Goal: Information Seeking & Learning: Learn about a topic

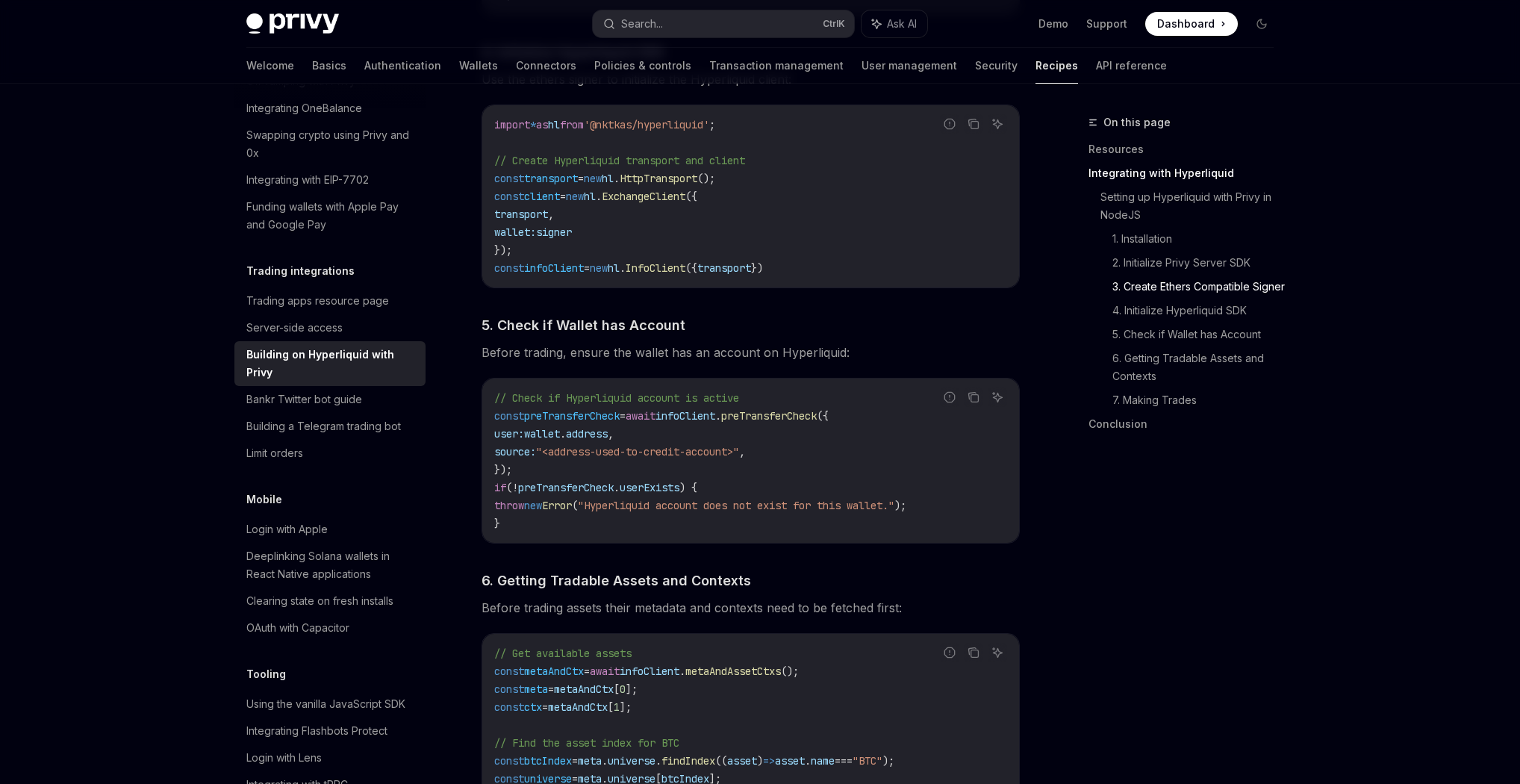
scroll to position [1612, 0]
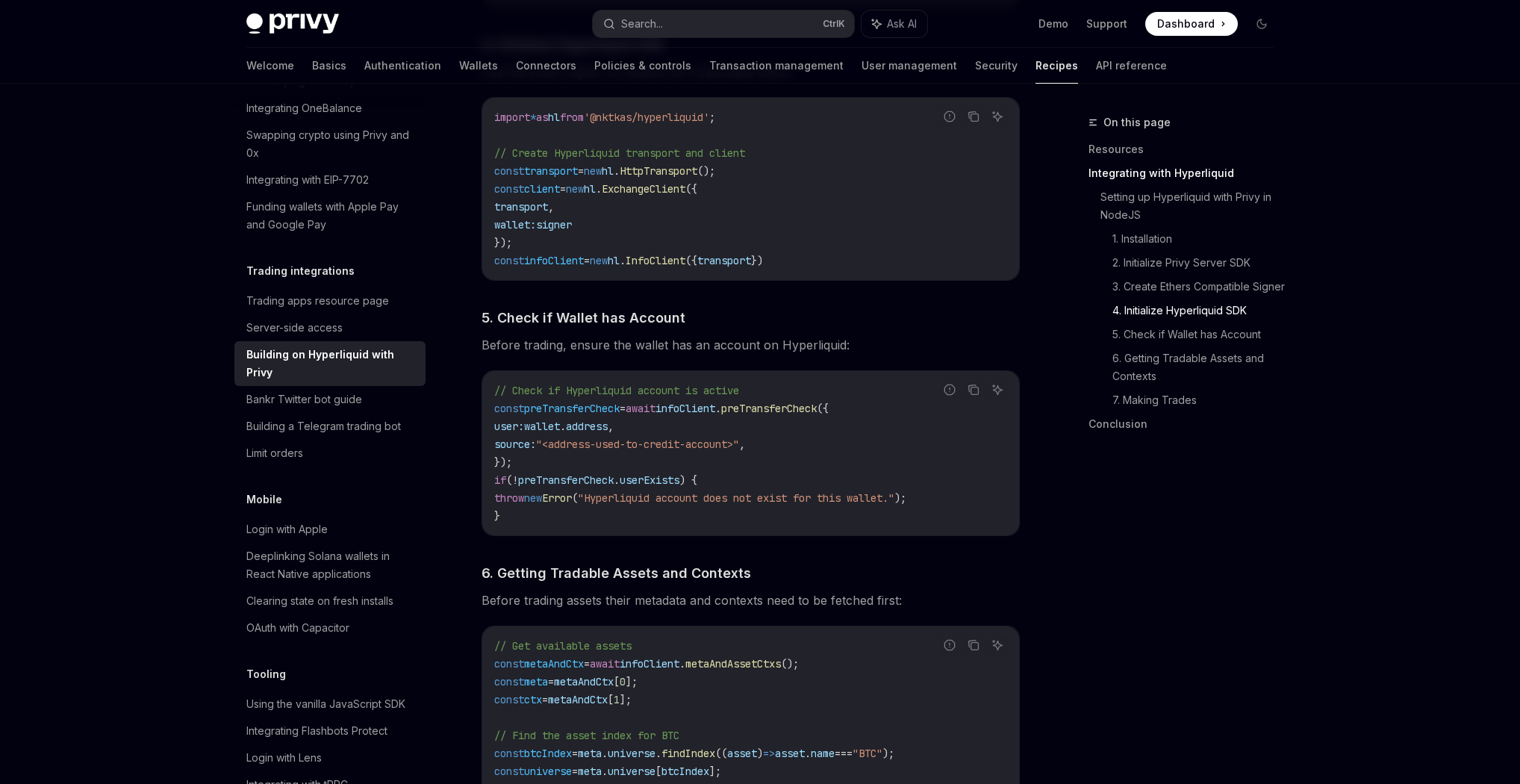
click at [1214, 560] on div "On this page Resources Integrating with Hyperliquid Setting up Hyperliquid with…" at bounding box center [1172, 449] width 227 height 671
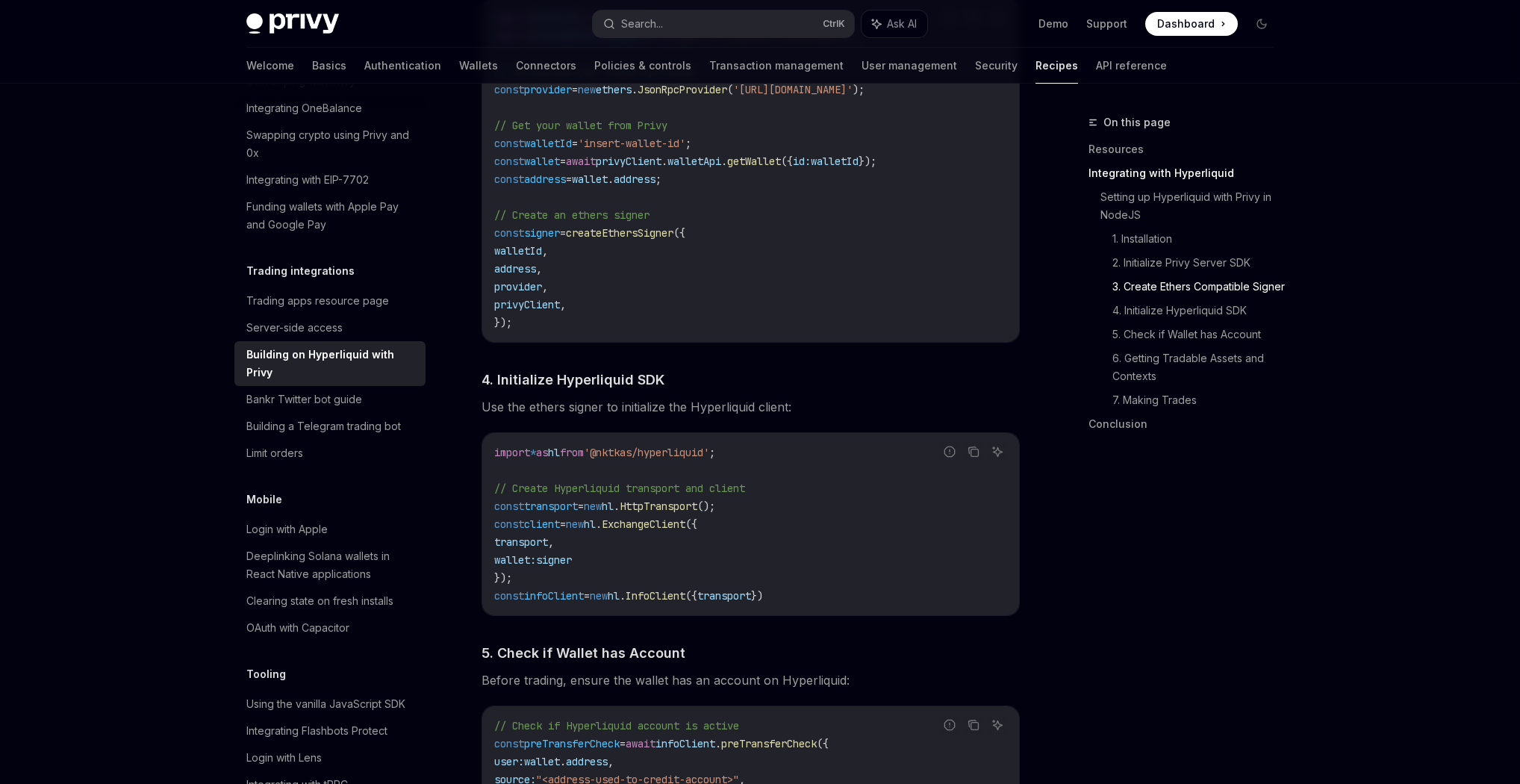
scroll to position [1243, 0]
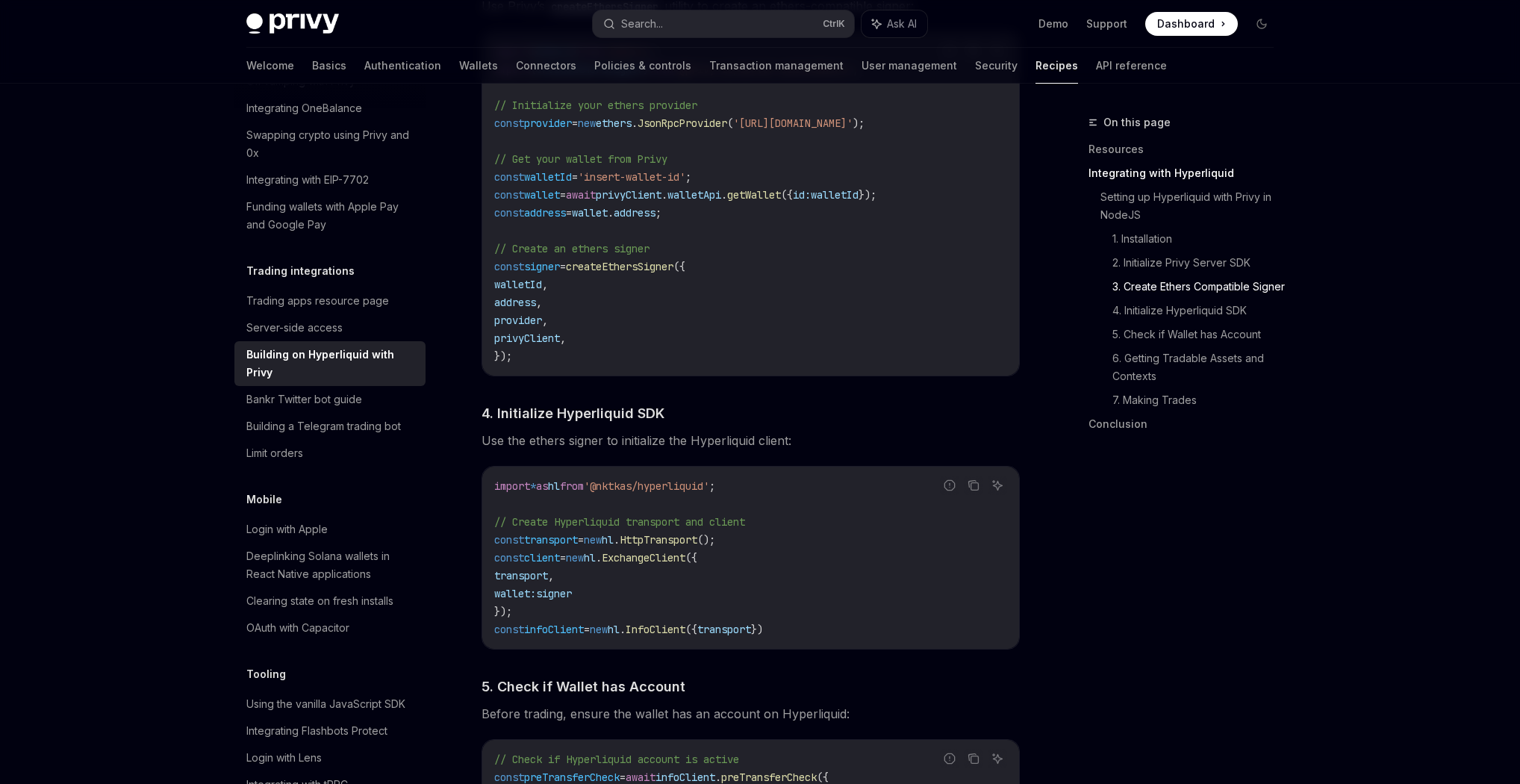
click at [1379, 288] on div "Privy Docs home page Search... Ctrl K Ask AI Demo Support Dashboard Dashboard S…" at bounding box center [760, 600] width 1520 height 3687
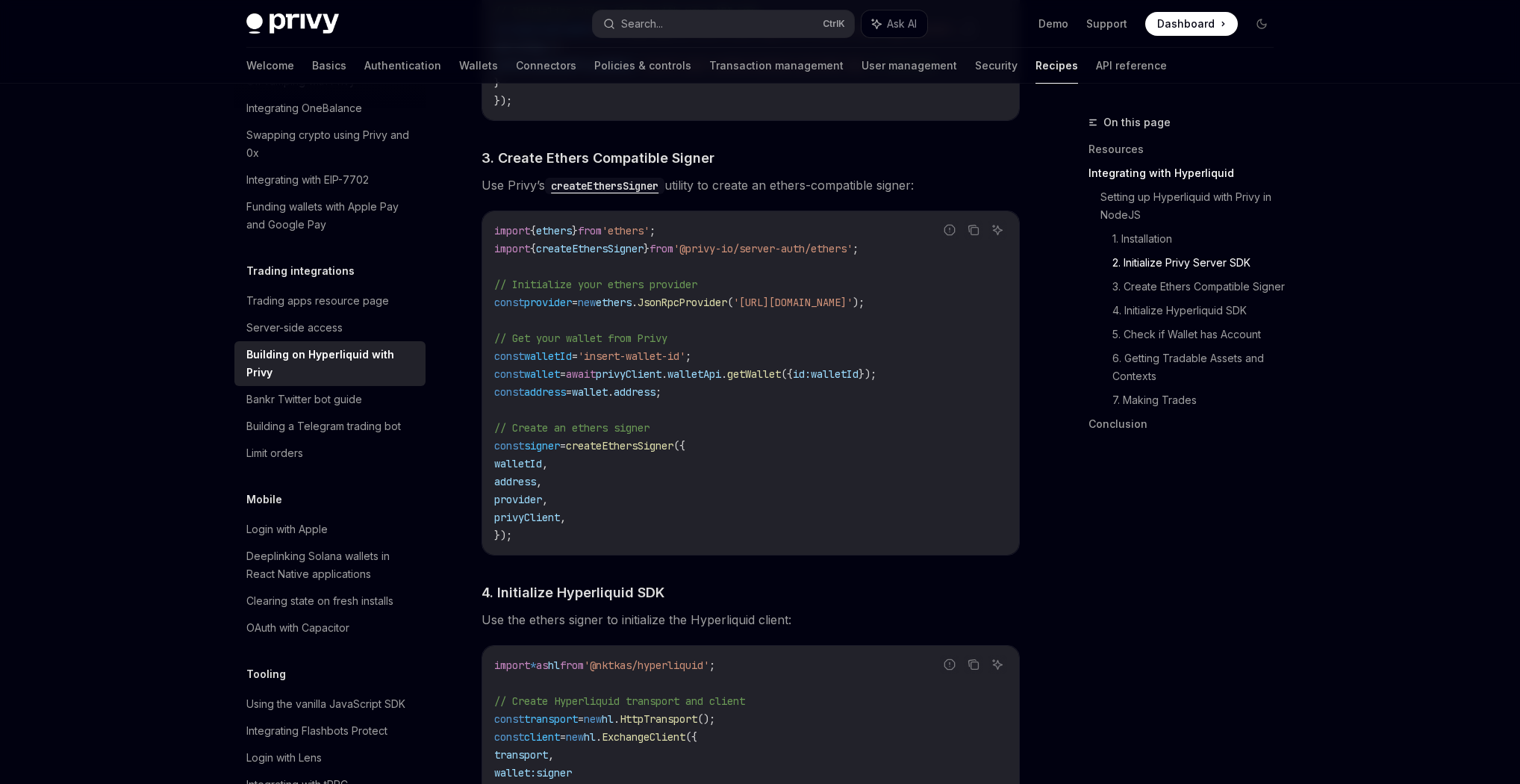
scroll to position [1004, 0]
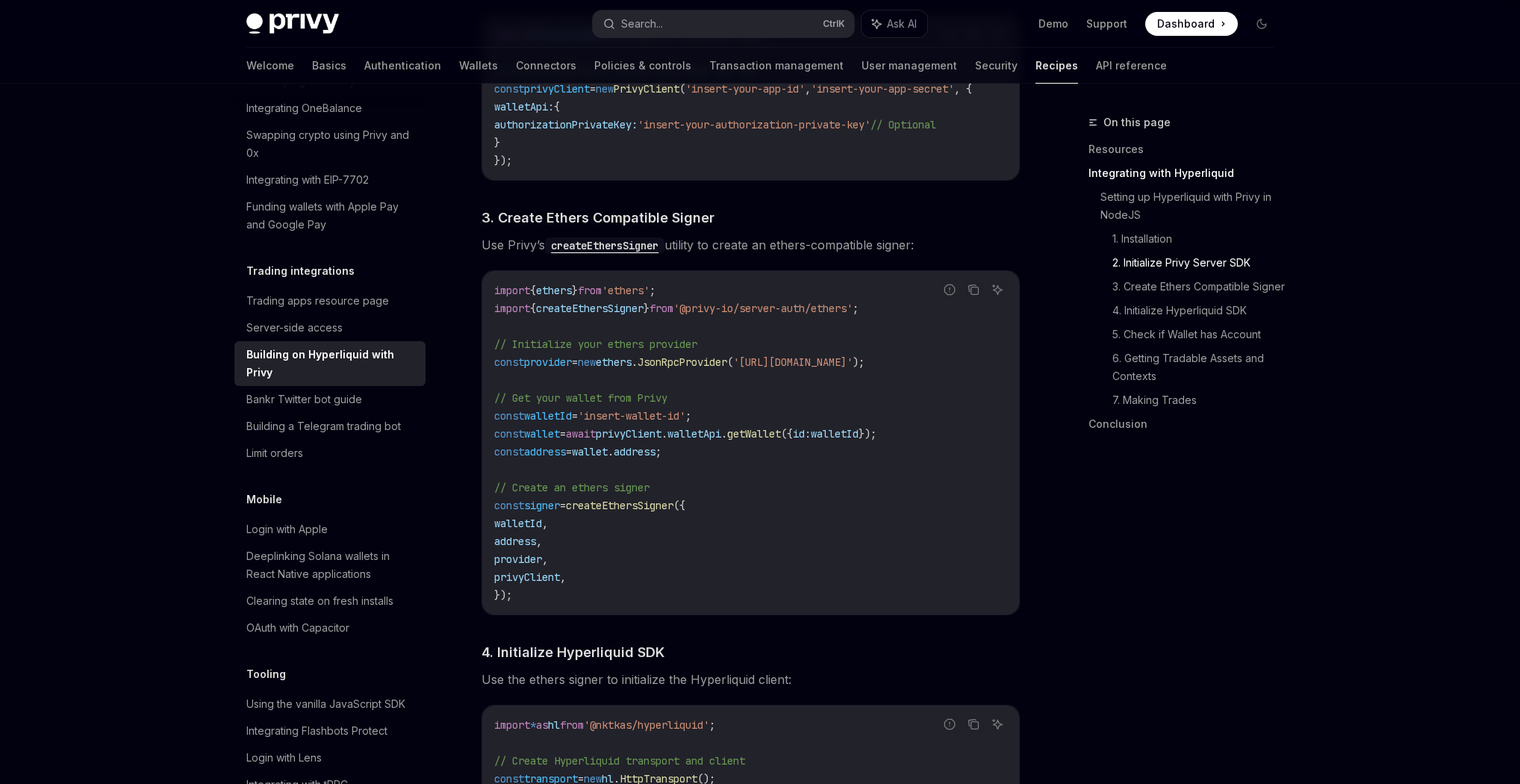
click at [578, 297] on span "}" at bounding box center [575, 290] width 6 height 13
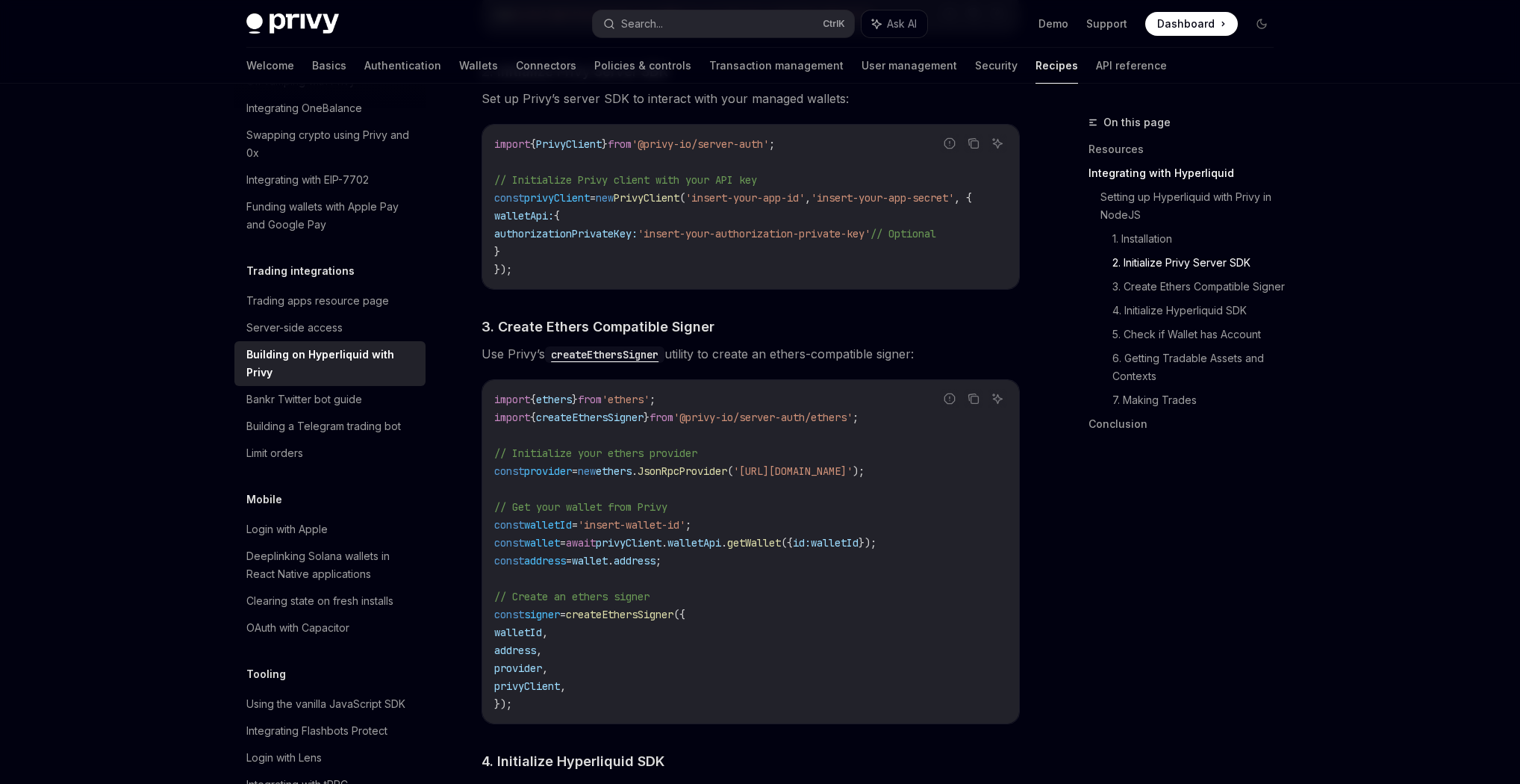
scroll to position [956, 0]
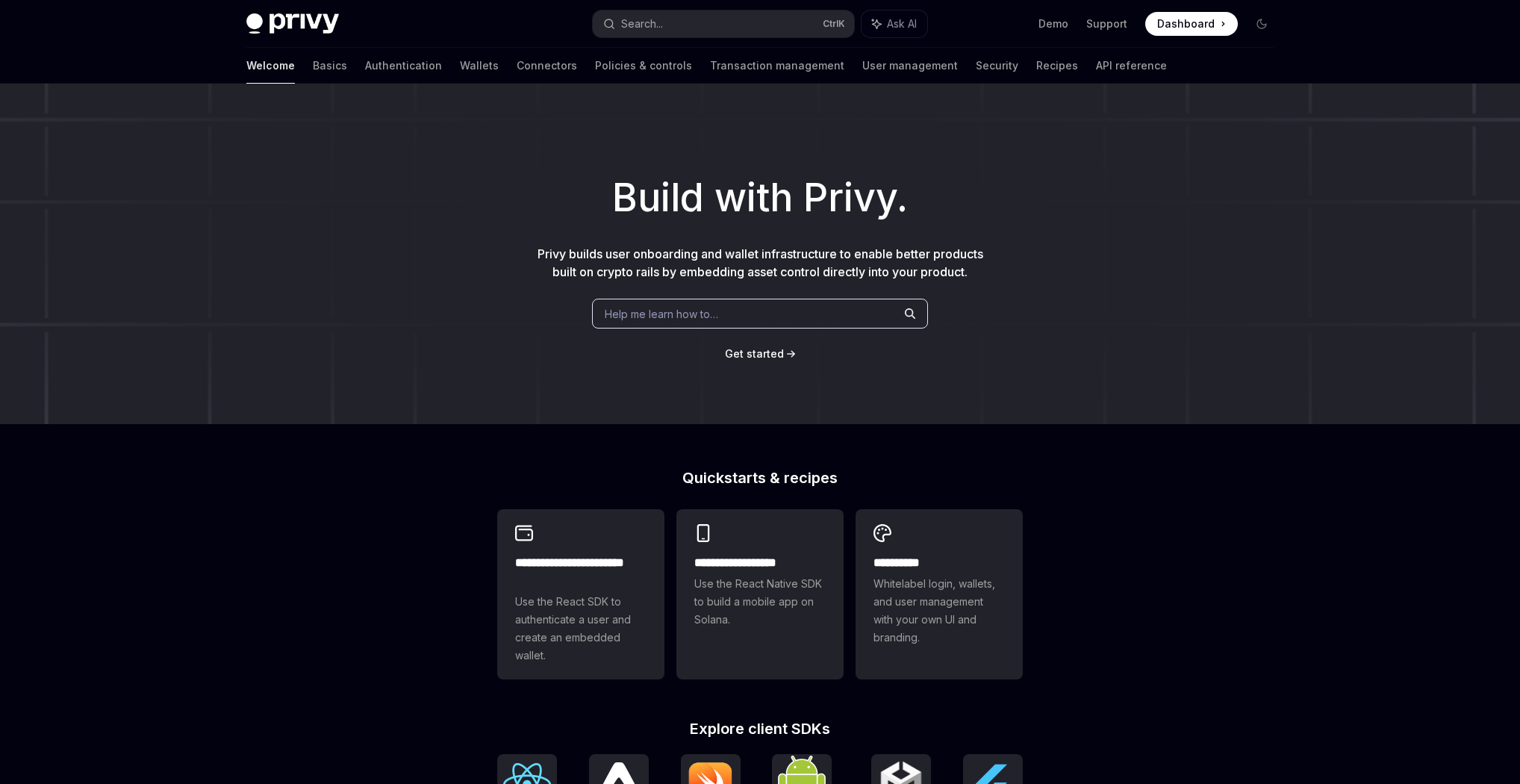
click at [1169, 18] on span "Dashboard" at bounding box center [1186, 24] width 58 height 15
